Goal: Check status

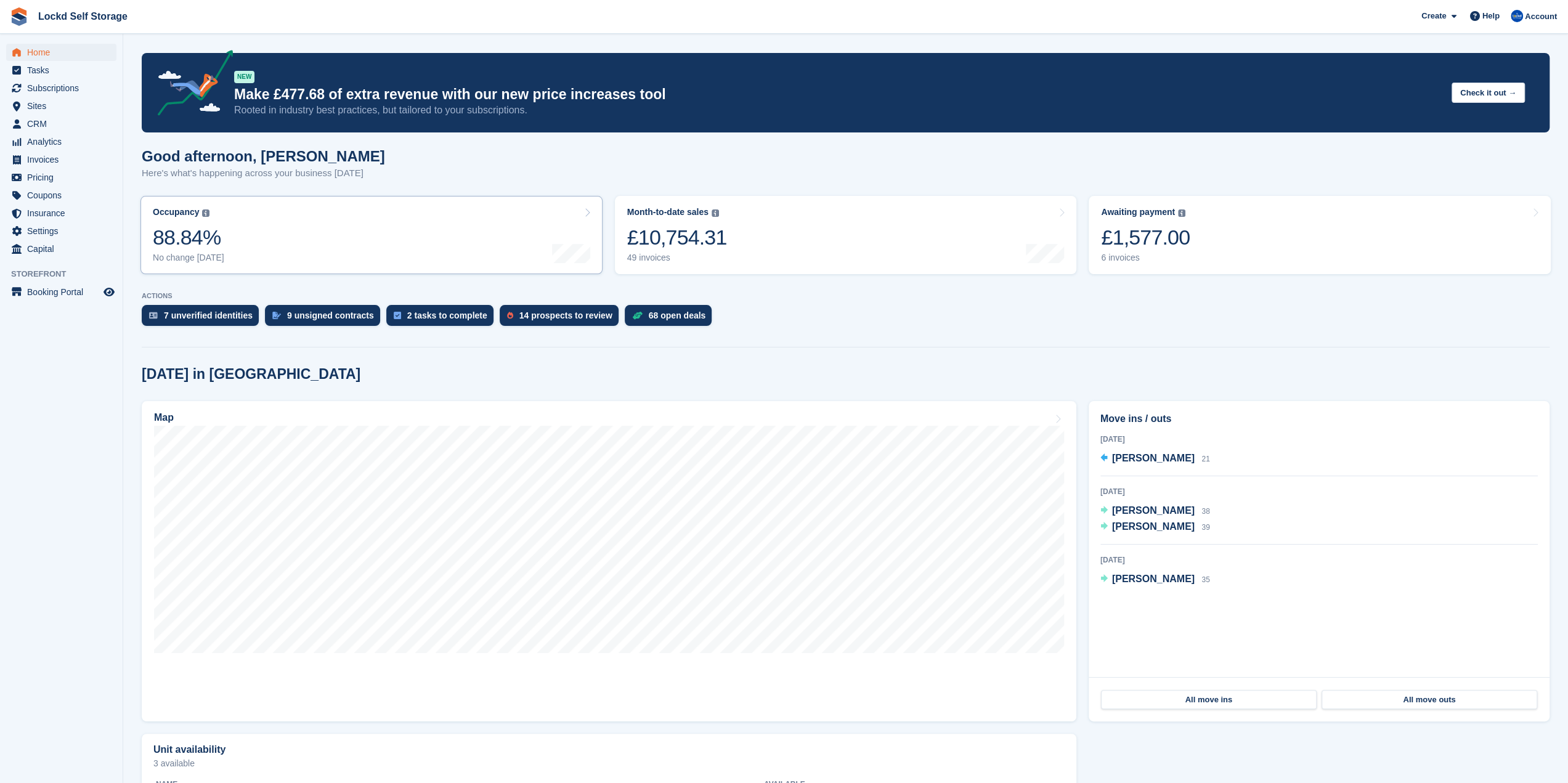
click at [415, 227] on link "Occupancy The percentage of all currently allocated units in terms of area. Inc…" at bounding box center [372, 235] width 462 height 78
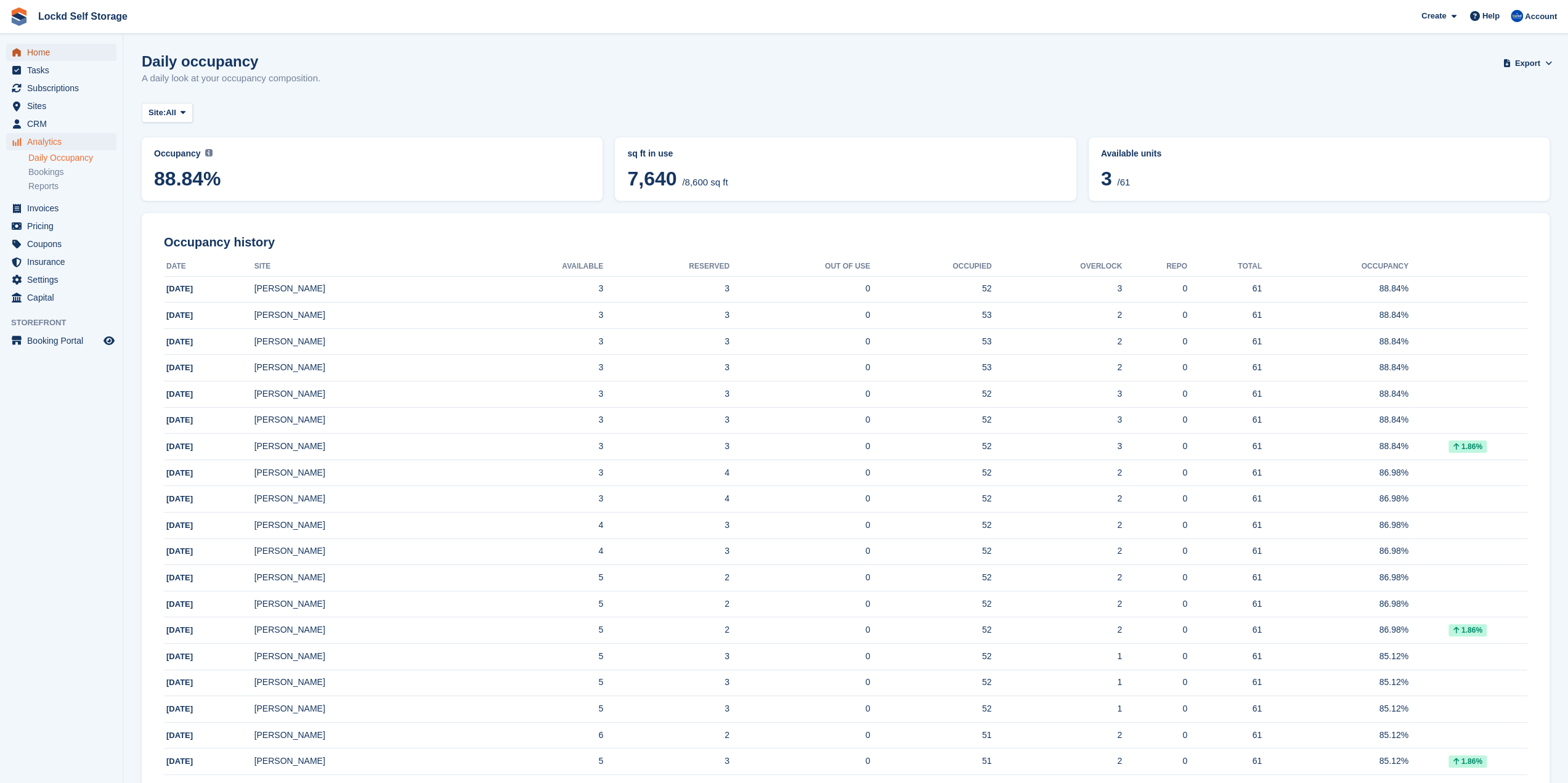
click at [33, 53] on span "Home" at bounding box center [64, 53] width 74 height 17
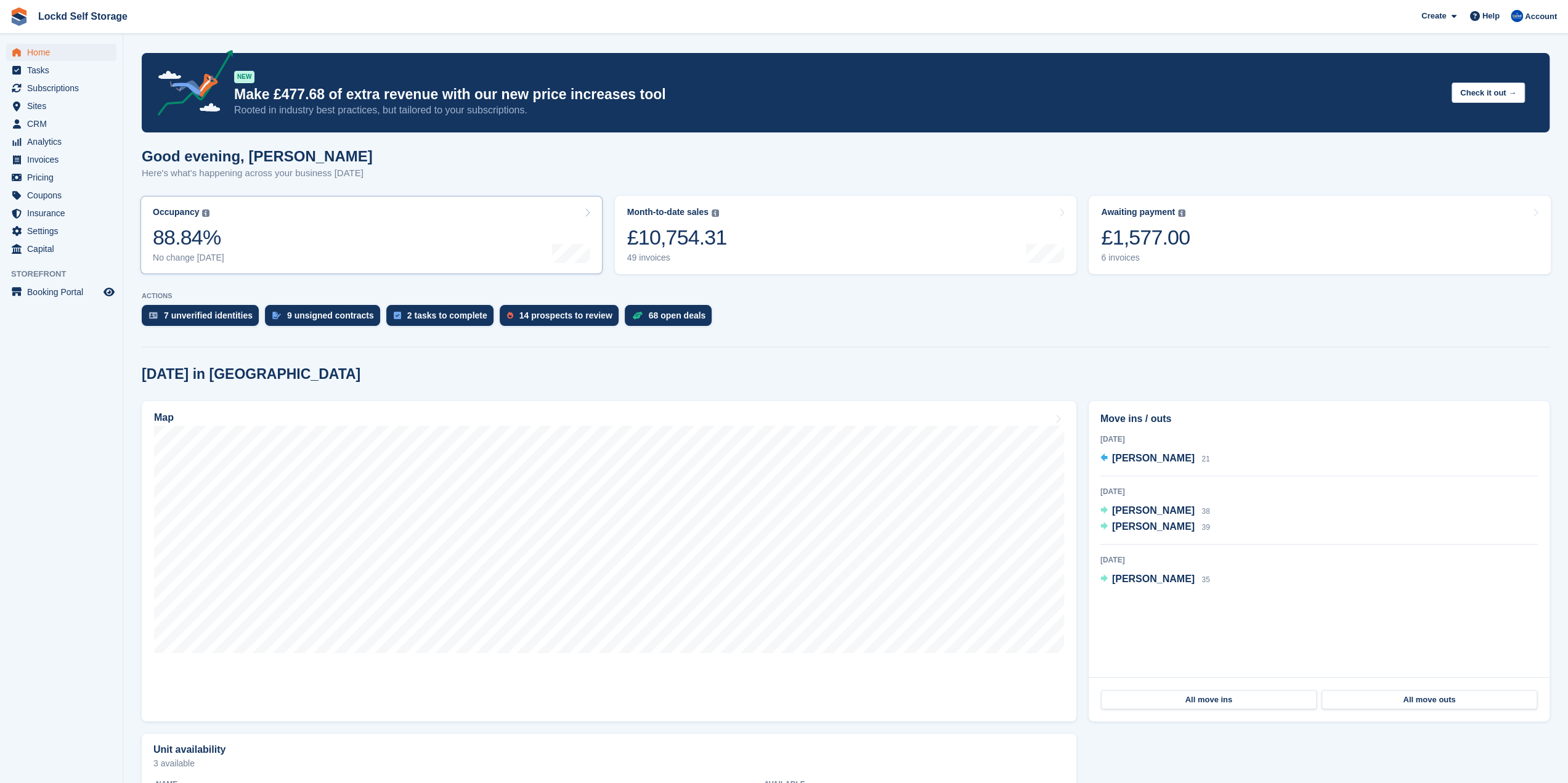
click at [362, 254] on link "Occupancy The percentage of all currently allocated units in terms of area. Inc…" at bounding box center [372, 235] width 462 height 78
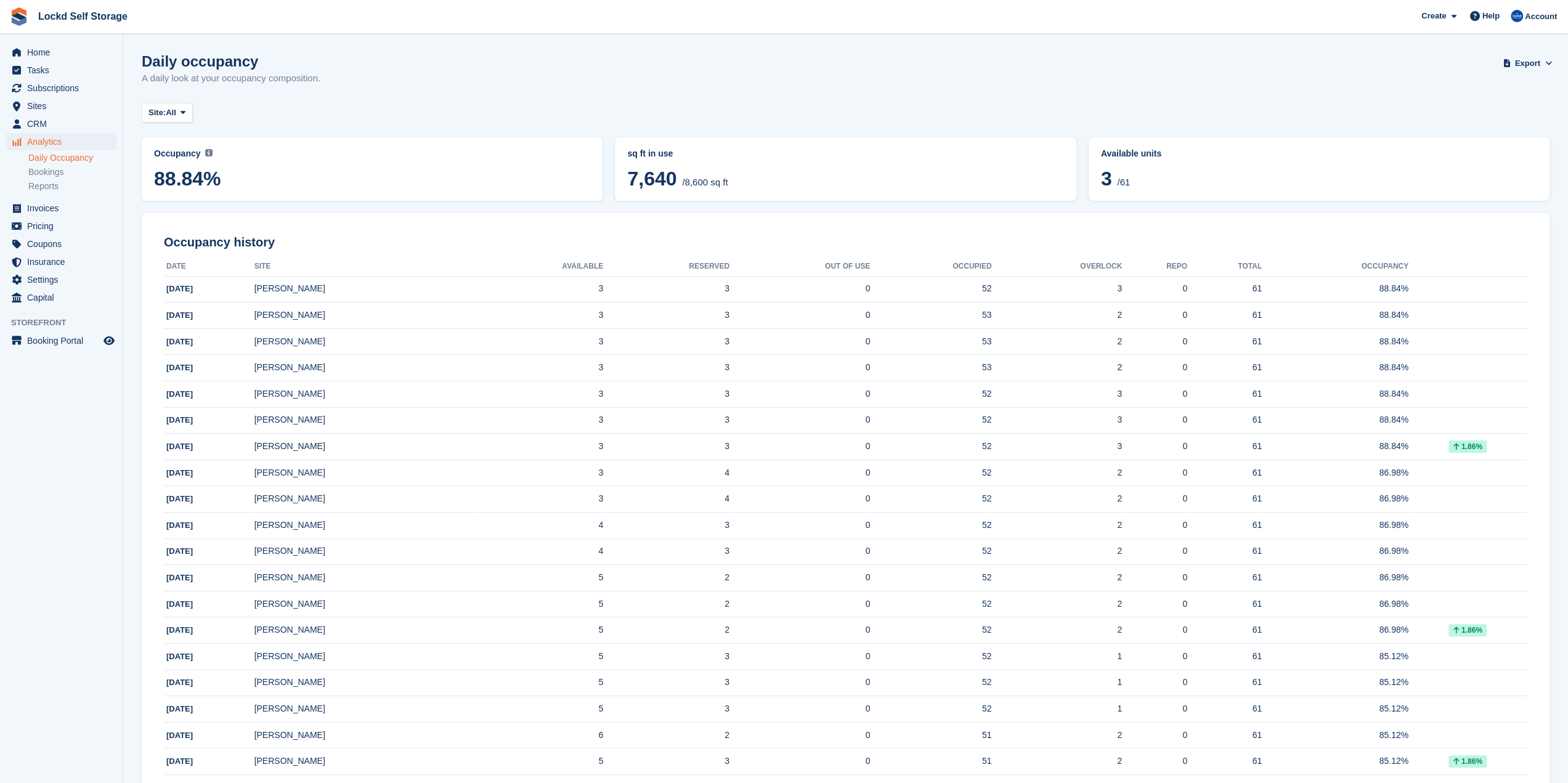
drag, startPoint x: 412, startPoint y: 212, endPoint x: 754, endPoint y: 206, distance: 342.1
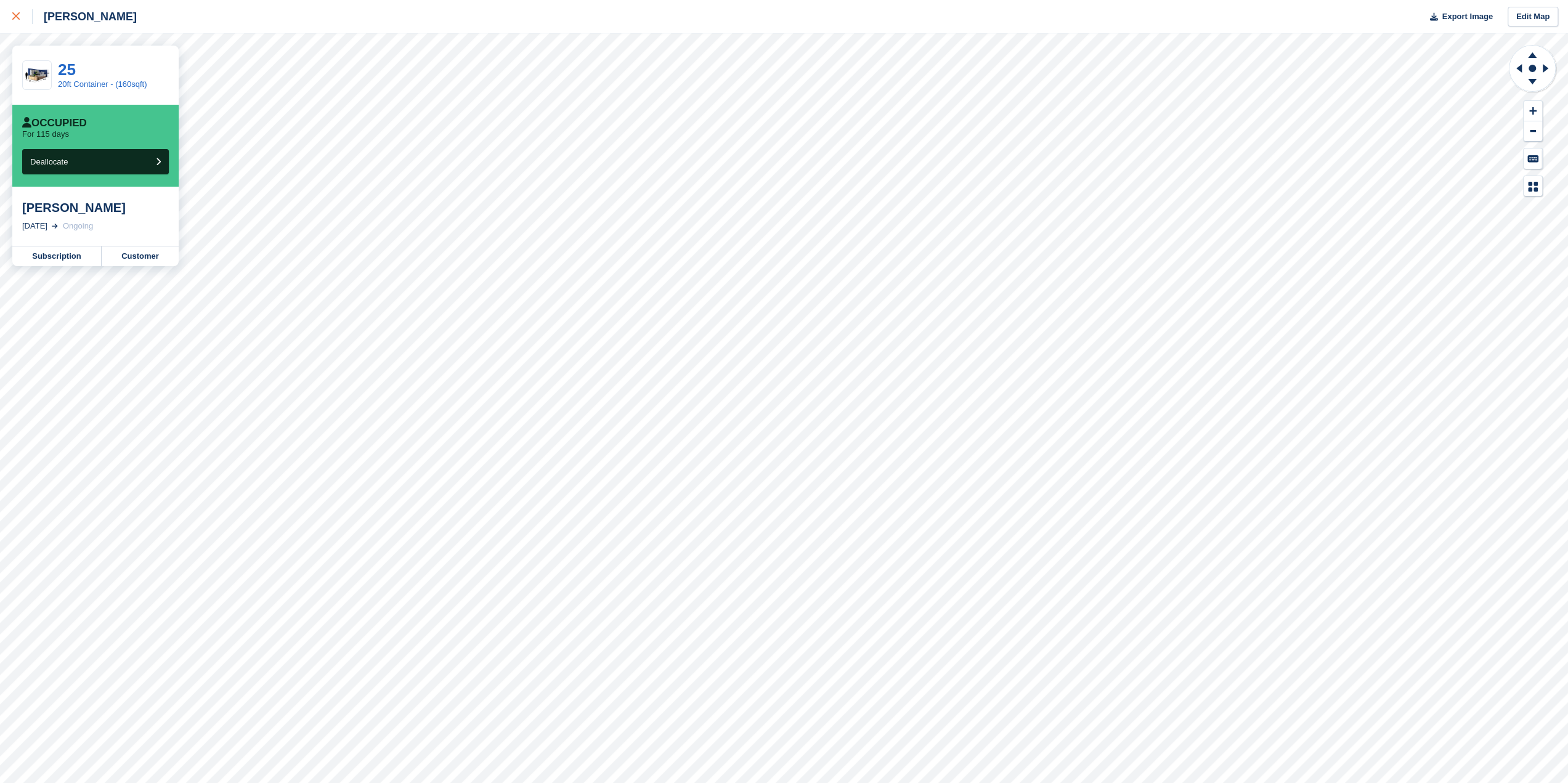
click at [20, 17] on icon at bounding box center [16, 16] width 8 height 8
